Goal: Information Seeking & Learning: Learn about a topic

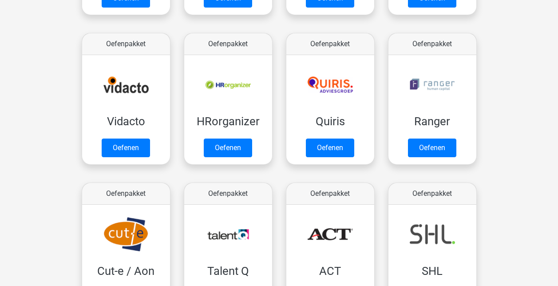
scroll to position [577, 0]
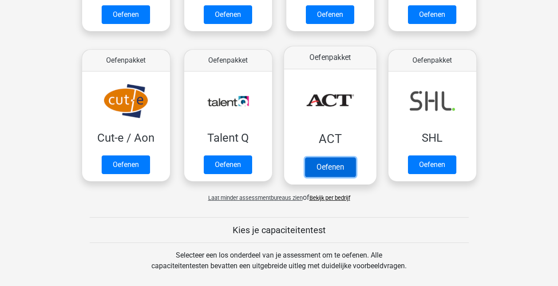
click at [331, 157] on link "Oefenen" at bounding box center [330, 167] width 51 height 20
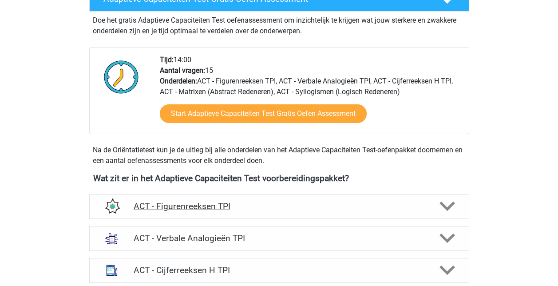
scroll to position [311, 0]
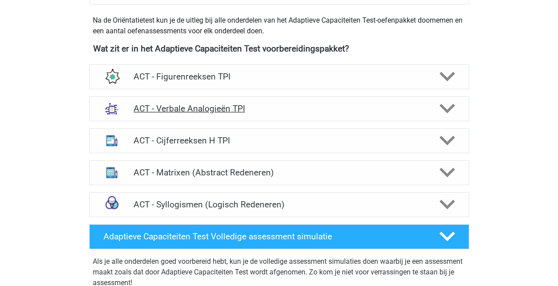
click at [203, 106] on h4 "ACT - Verbale Analogieën TPI" at bounding box center [279, 108] width 291 height 10
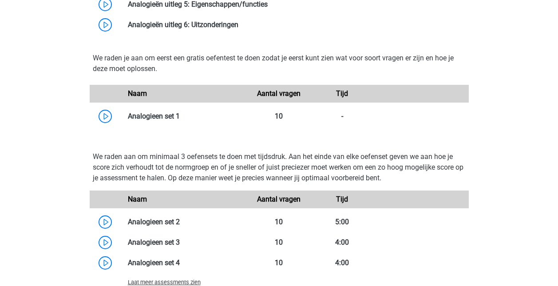
scroll to position [711, 0]
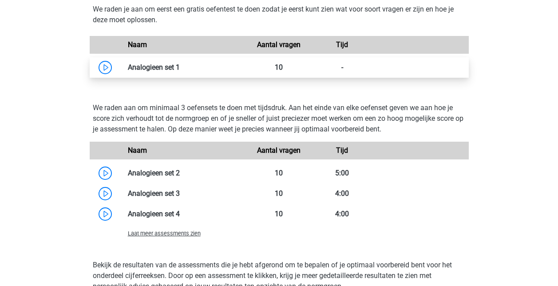
click at [180, 63] on link at bounding box center [180, 67] width 0 height 8
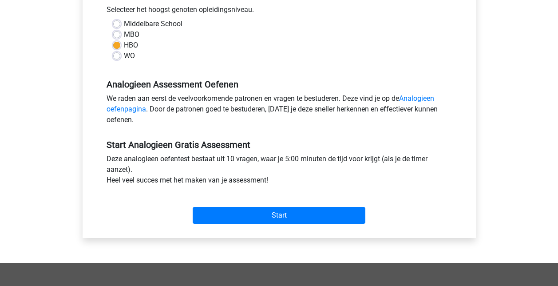
scroll to position [222, 0]
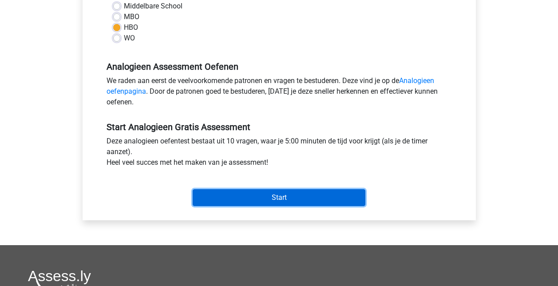
click at [267, 196] on input "Start" at bounding box center [279, 197] width 173 height 17
